Goal: Information Seeking & Learning: Learn about a topic

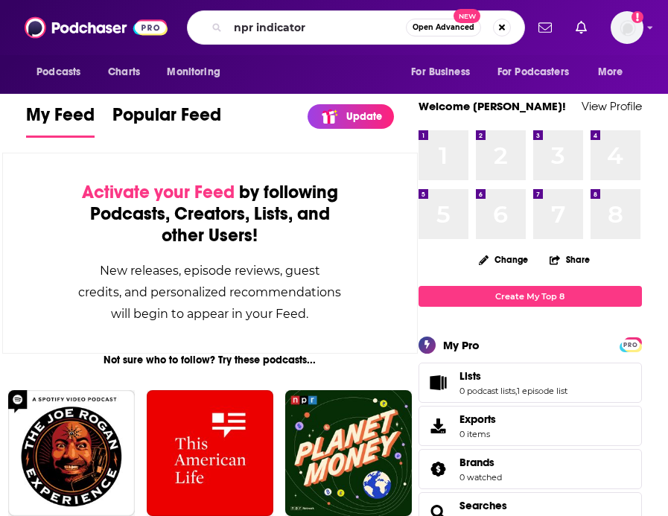
type input "npr indicator"
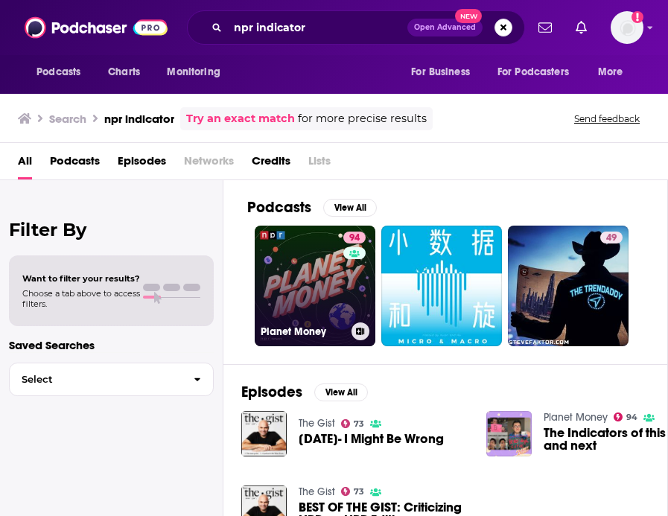
click at [303, 255] on link "94 Planet Money" at bounding box center [315, 286] width 121 height 121
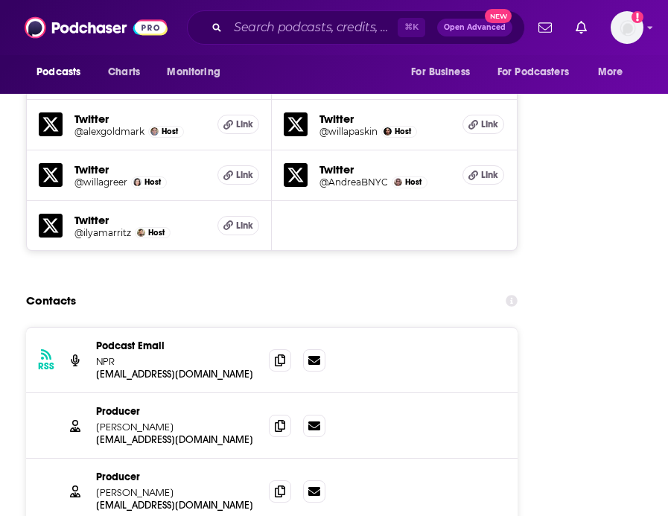
scroll to position [3198, 0]
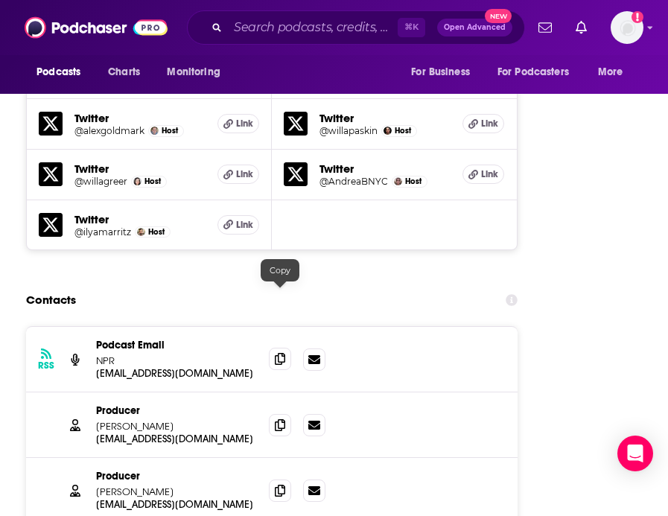
click at [278, 353] on icon at bounding box center [280, 359] width 10 height 12
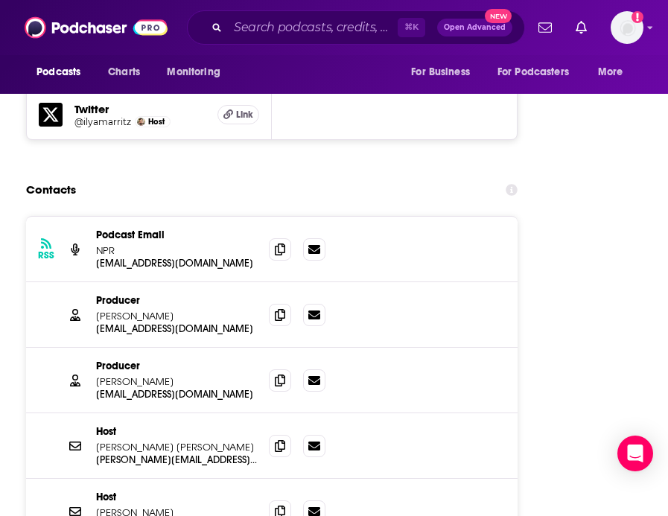
scroll to position [3311, 0]
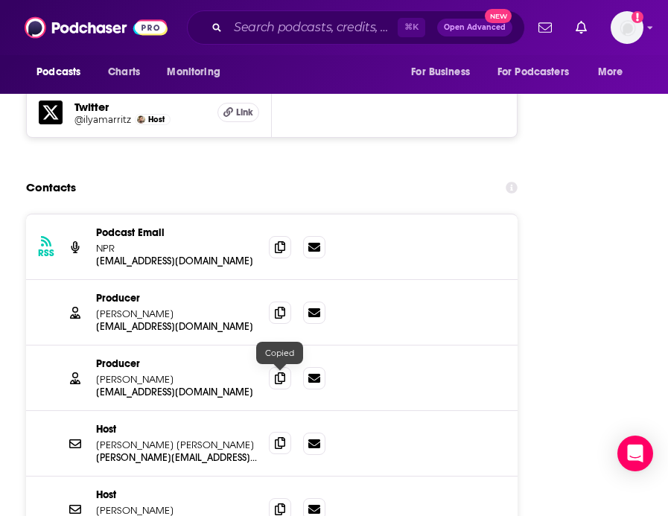
click at [269, 432] on span at bounding box center [280, 443] width 22 height 22
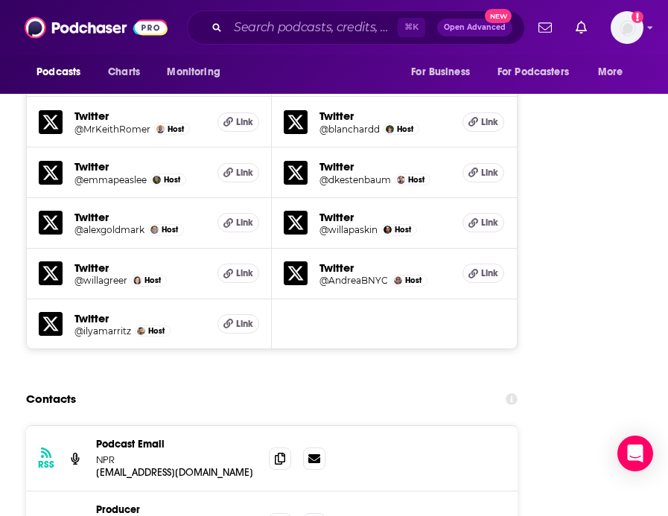
scroll to position [3099, 0]
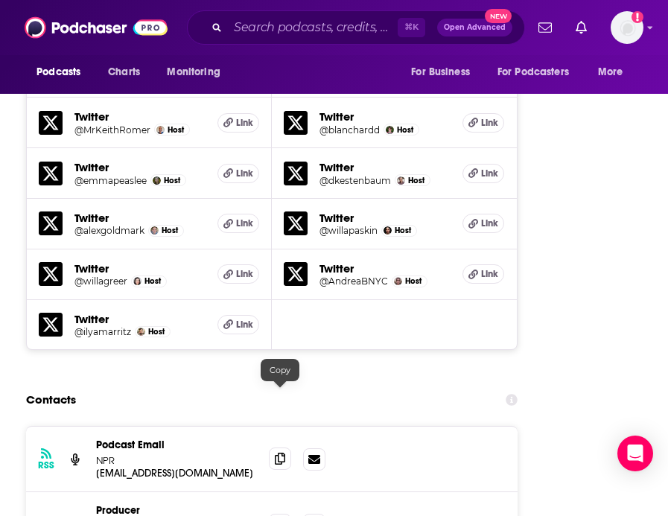
click at [276, 453] on icon at bounding box center [280, 459] width 10 height 12
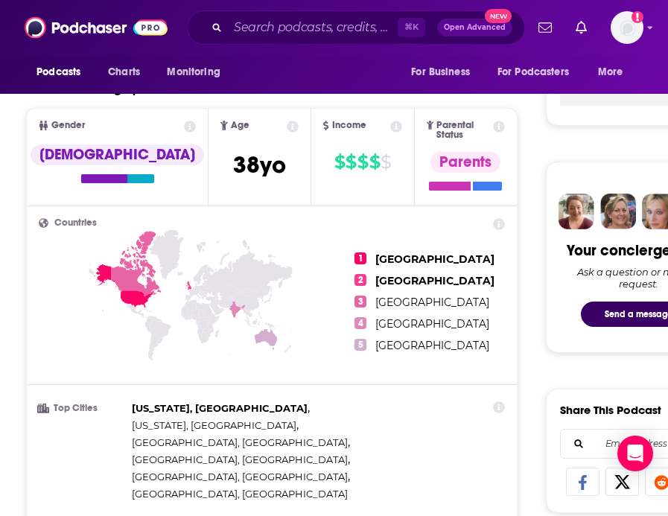
scroll to position [0, 0]
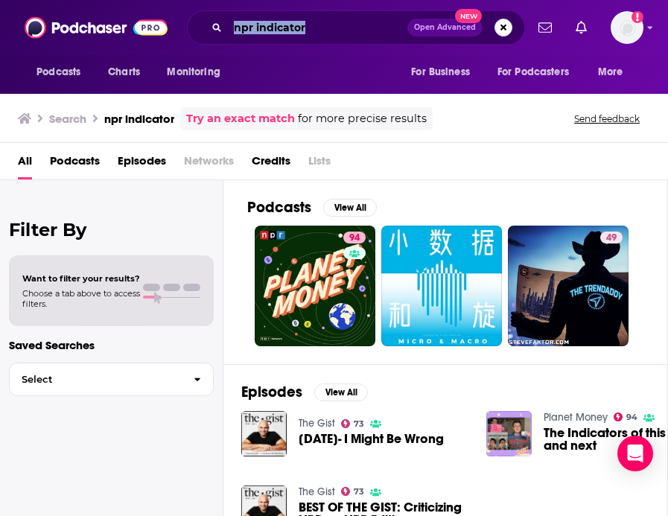
drag, startPoint x: 338, startPoint y: 41, endPoint x: 187, endPoint y: 25, distance: 152.1
click at [187, 25] on div "npr indicator Open Advanced New" at bounding box center [356, 27] width 338 height 34
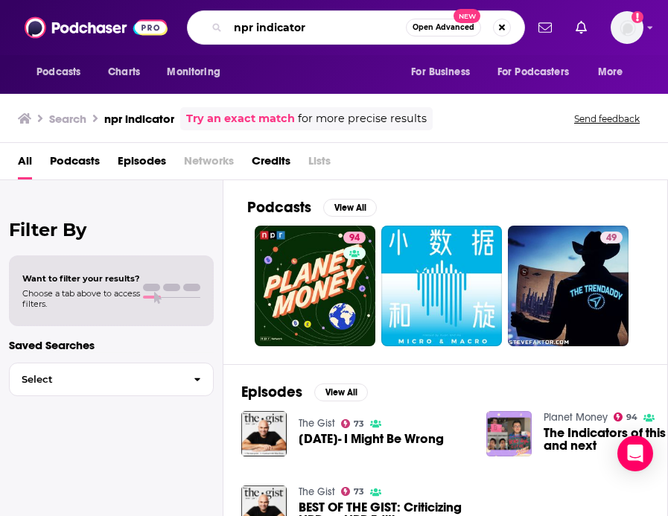
click at [363, 36] on input "npr indicator" at bounding box center [317, 28] width 178 height 24
drag, startPoint x: 346, startPoint y: 35, endPoint x: 194, endPoint y: 34, distance: 152.7
click at [194, 34] on div "npr indicator Open Advanced New" at bounding box center [356, 27] width 338 height 34
type input "the indicator"
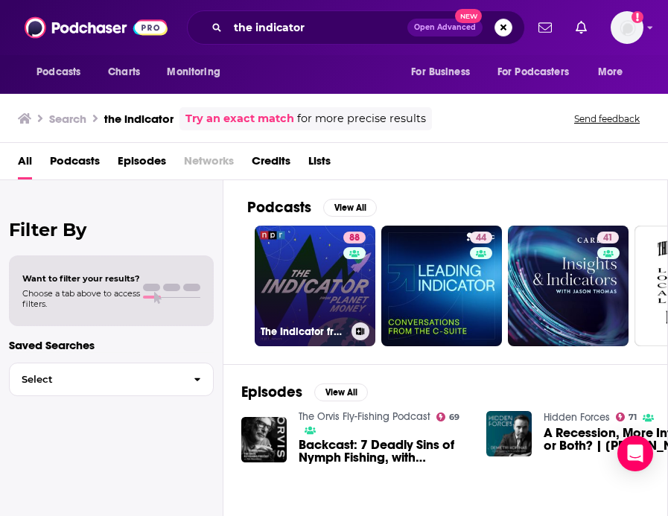
click at [290, 270] on link "88 The Indicator from Planet Money" at bounding box center [315, 286] width 121 height 121
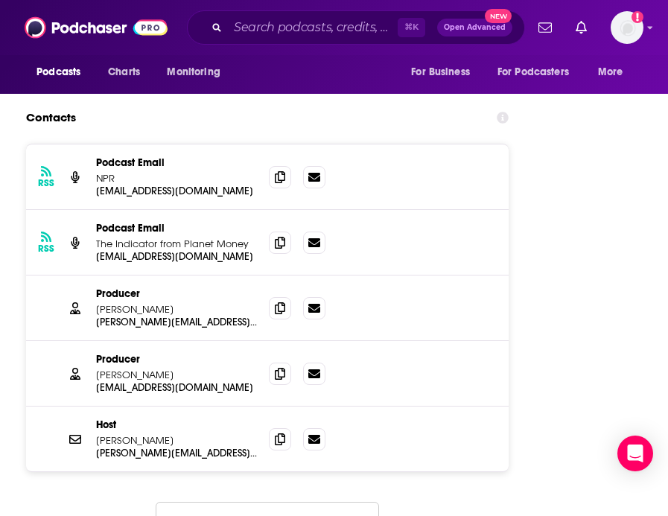
scroll to position [2522, 0]
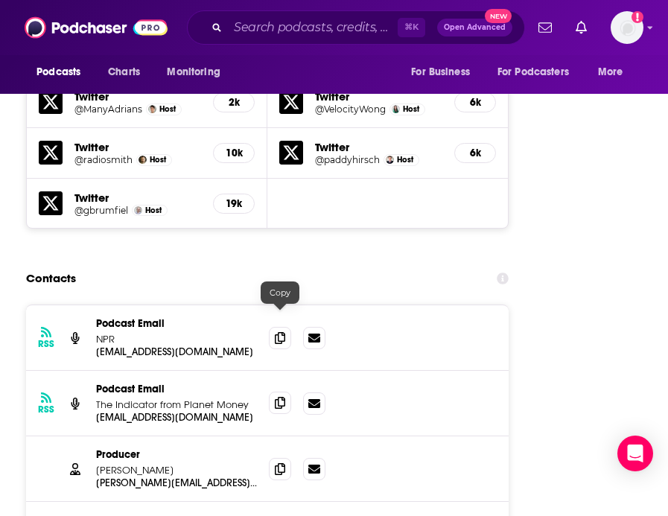
click at [284, 397] on icon at bounding box center [280, 403] width 10 height 12
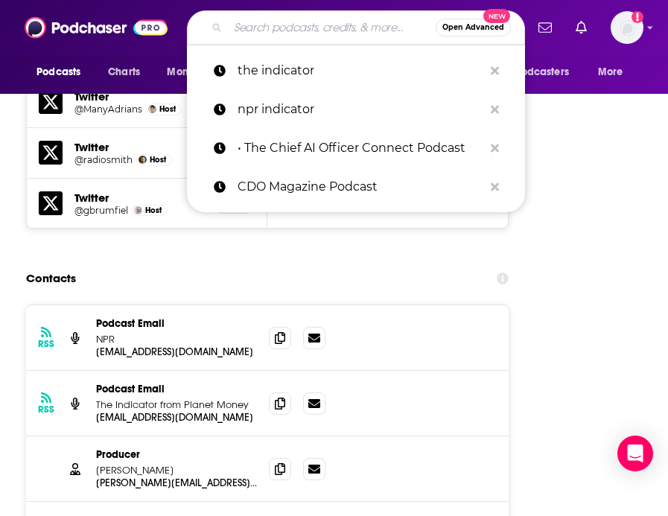
click at [292, 31] on input "Search podcasts, credits, & more..." at bounding box center [332, 28] width 208 height 24
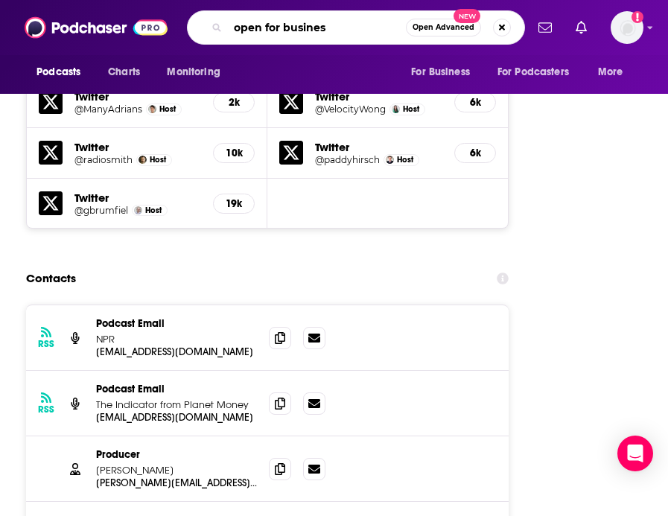
type input "open for business"
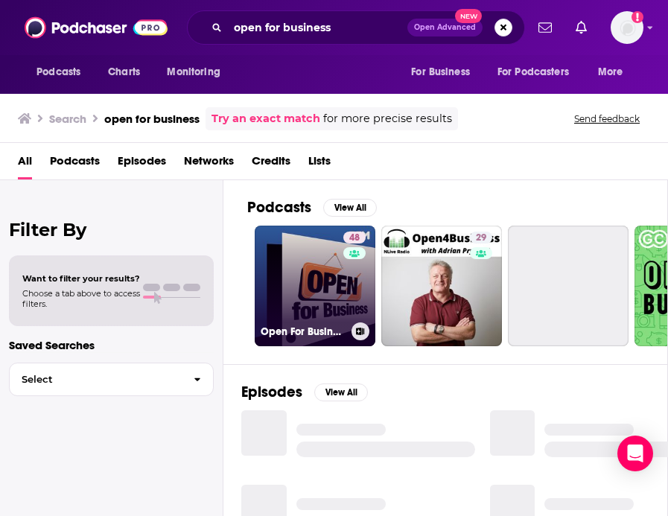
click at [265, 284] on link "48 Open For Business" at bounding box center [315, 286] width 121 height 121
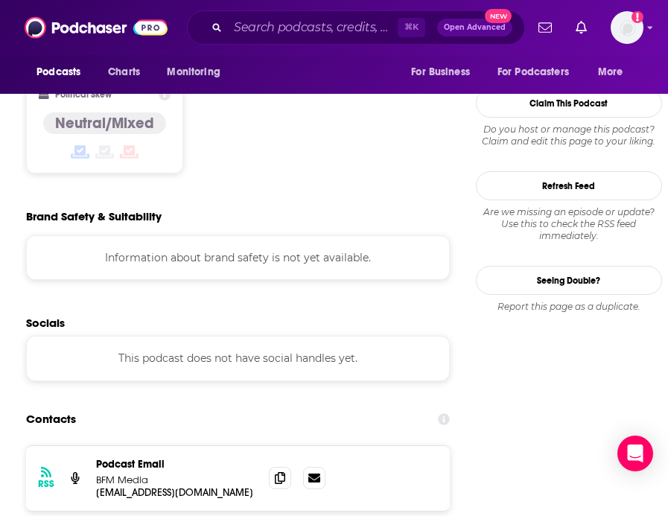
scroll to position [1296, 0]
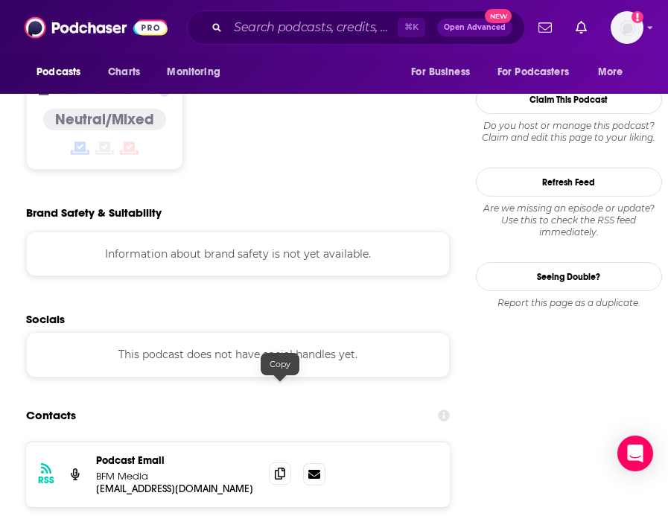
click at [287, 462] on span at bounding box center [280, 473] width 22 height 22
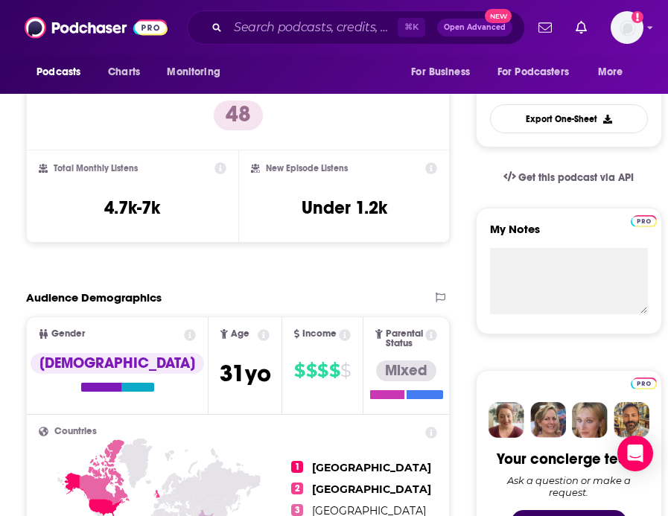
scroll to position [0, 0]
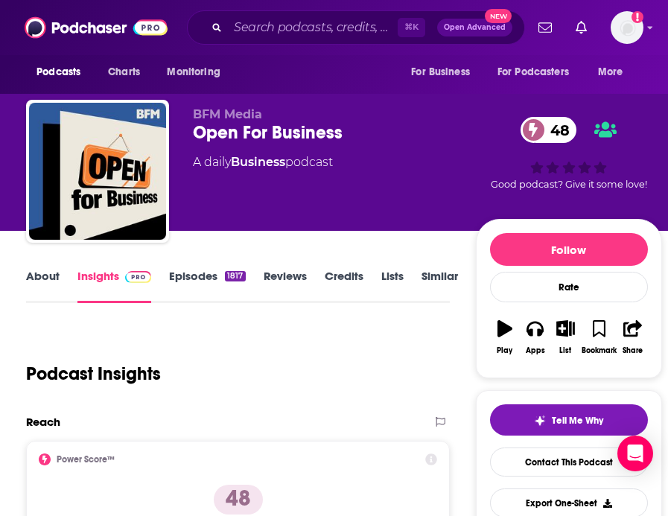
click at [212, 276] on link "Episodes 1817" at bounding box center [207, 286] width 76 height 34
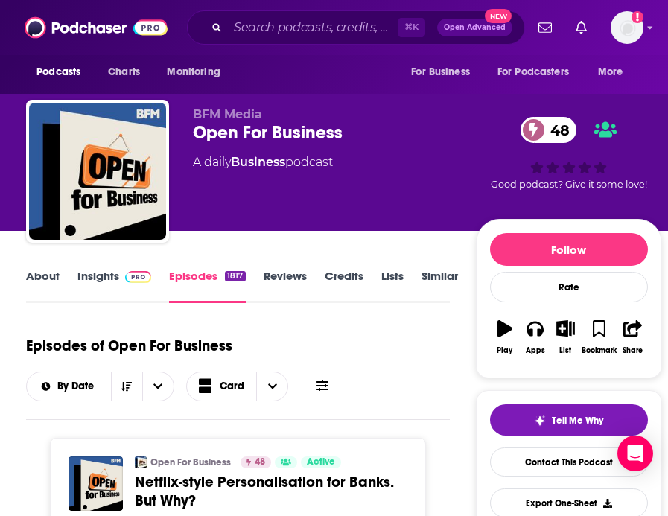
click at [315, 39] on div "⌘ K Open Advanced New" at bounding box center [356, 27] width 338 height 34
click at [322, 20] on input "Search podcasts, credits, & more..." at bounding box center [313, 28] width 170 height 24
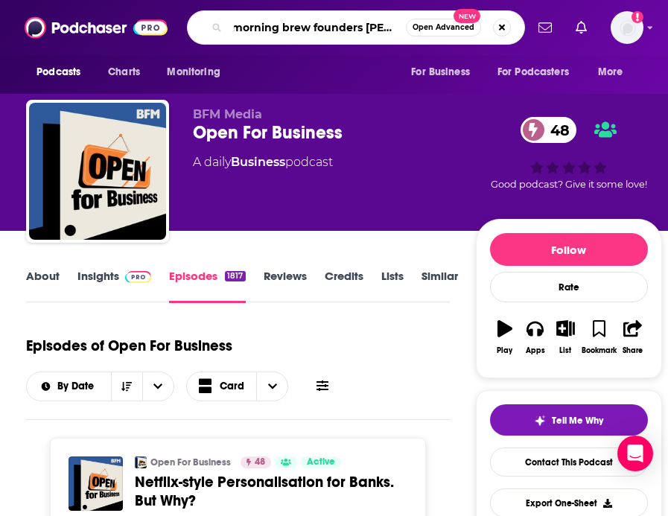
type input "morning brew founders journal"
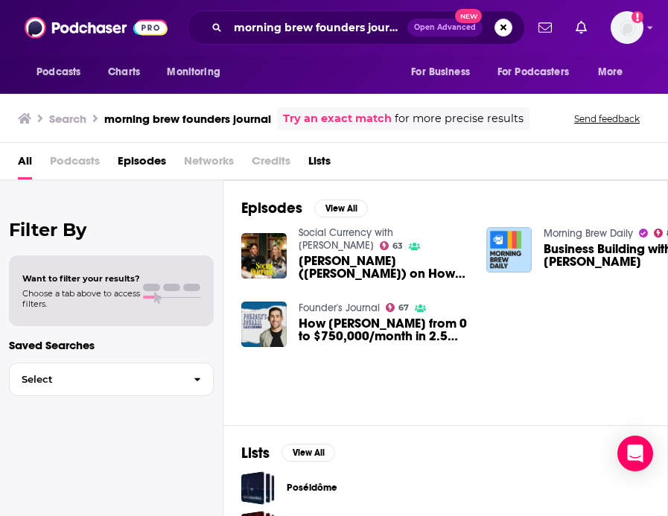
scroll to position [80, 0]
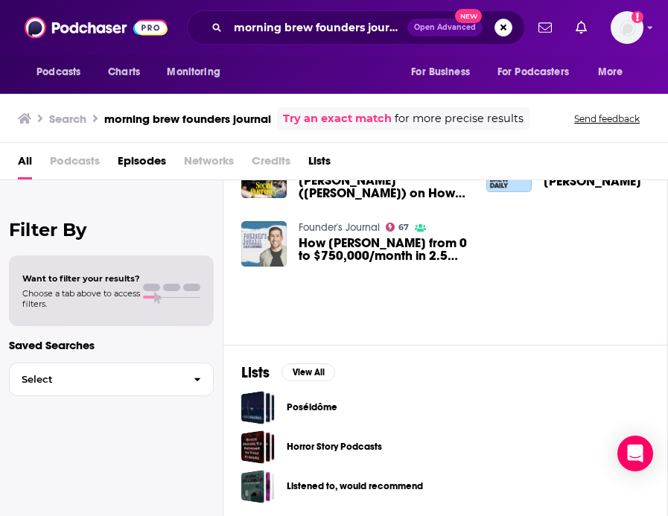
click at [267, 255] on img "How Tyler Denk Took Beehiiv from 0 to $750,000/month in 2.5 Years" at bounding box center [263, 243] width 45 height 45
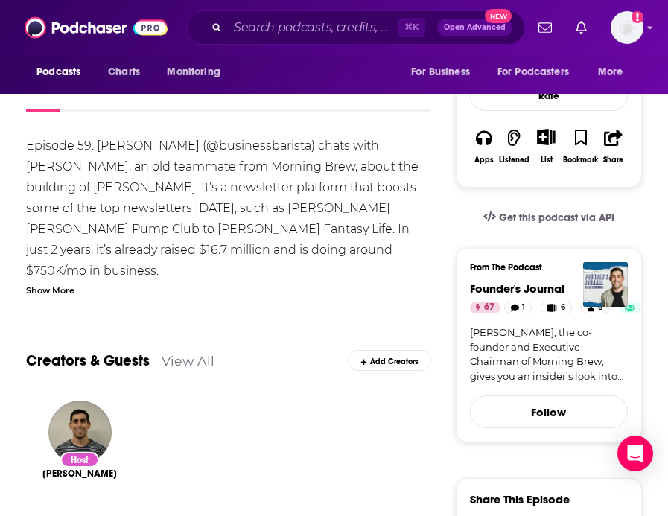
scroll to position [46, 0]
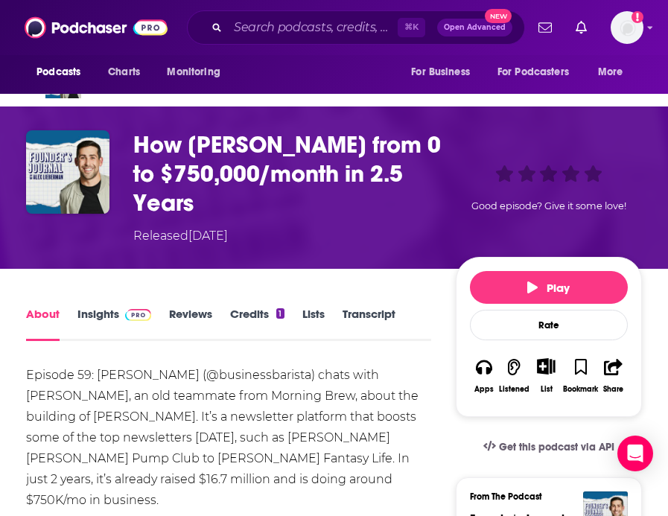
click at [110, 328] on link "Insights" at bounding box center [114, 324] width 74 height 34
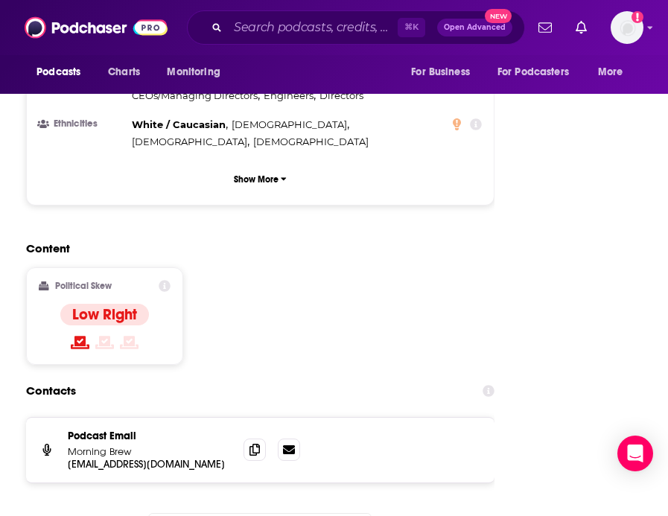
scroll to position [1888, 0]
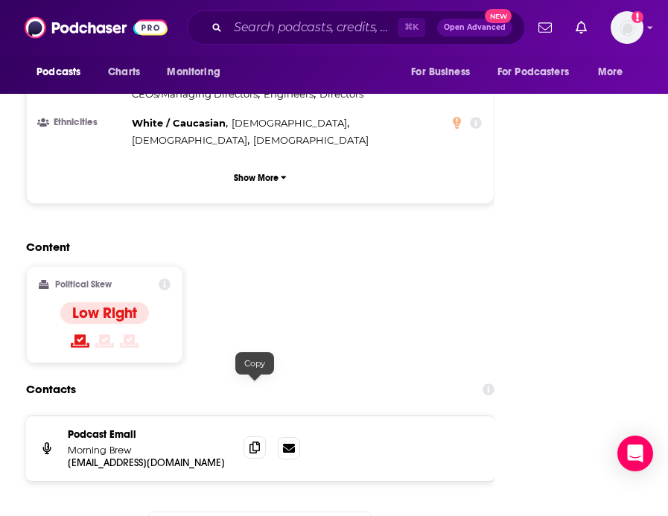
click at [252, 442] on icon at bounding box center [254, 448] width 10 height 12
click at [310, 25] on input "Search podcasts, credits, & more..." at bounding box center [313, 28] width 170 height 24
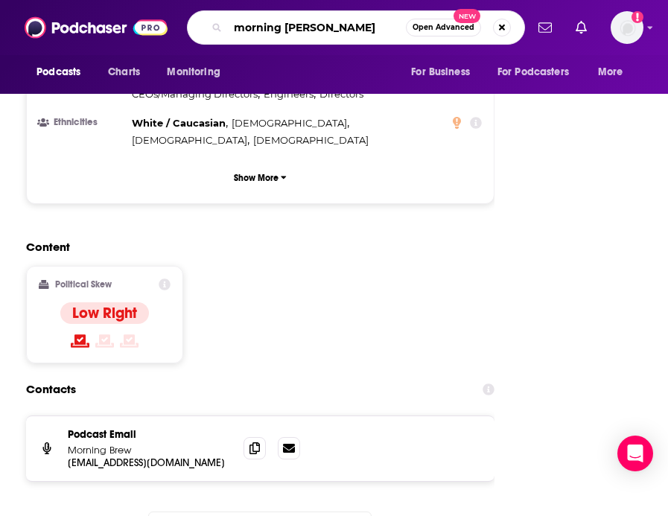
type input "morning brew daily"
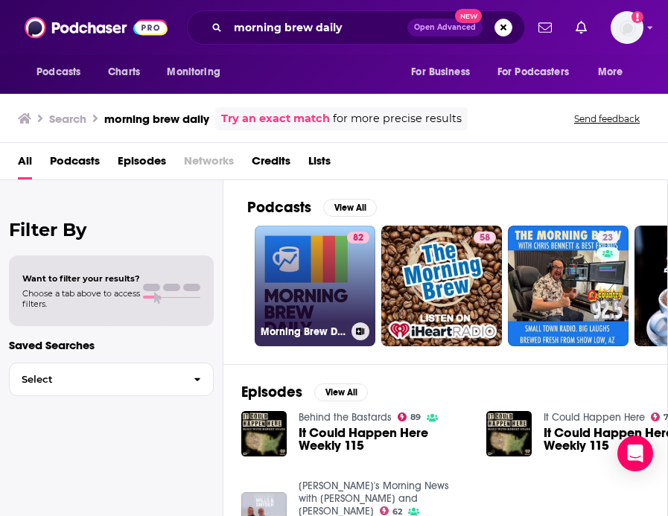
click at [319, 285] on link "82 Morning Brew Daily" at bounding box center [315, 286] width 121 height 121
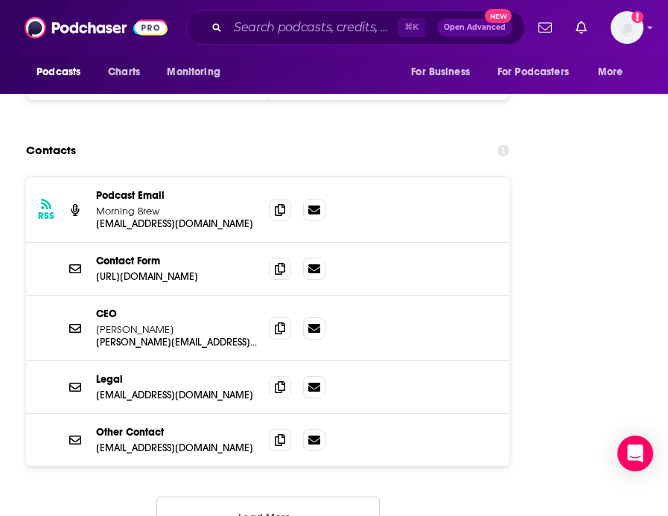
scroll to position [2614, 0]
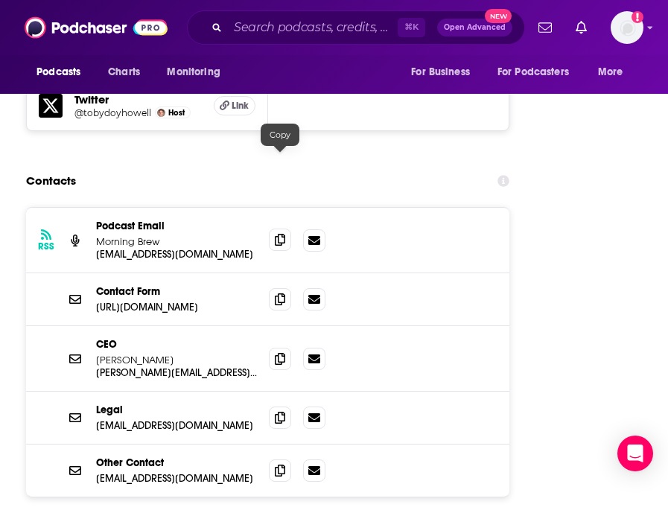
click at [281, 234] on icon at bounding box center [280, 240] width 10 height 12
